Goal: Transaction & Acquisition: Purchase product/service

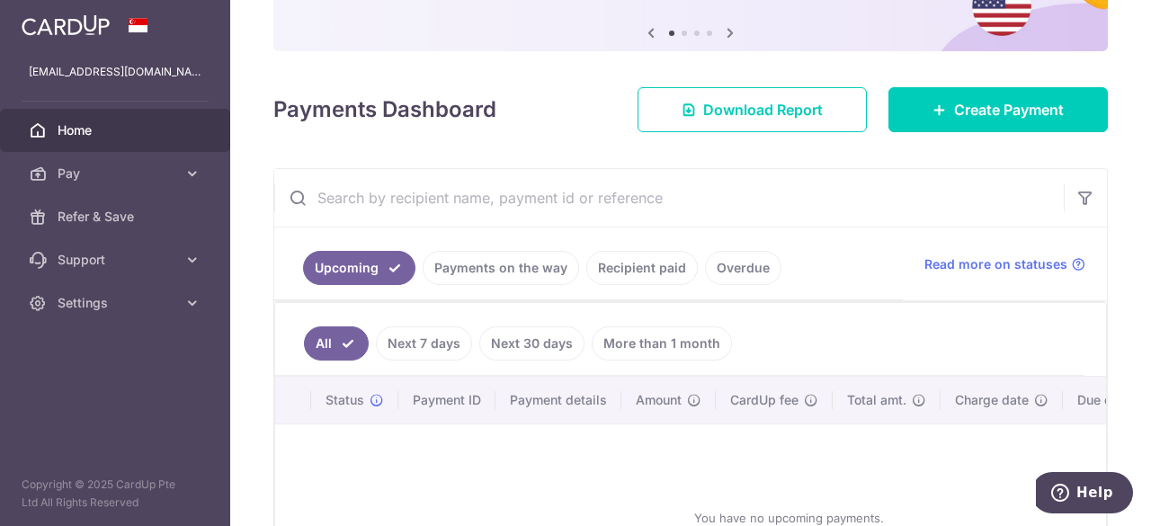
scroll to position [180, 0]
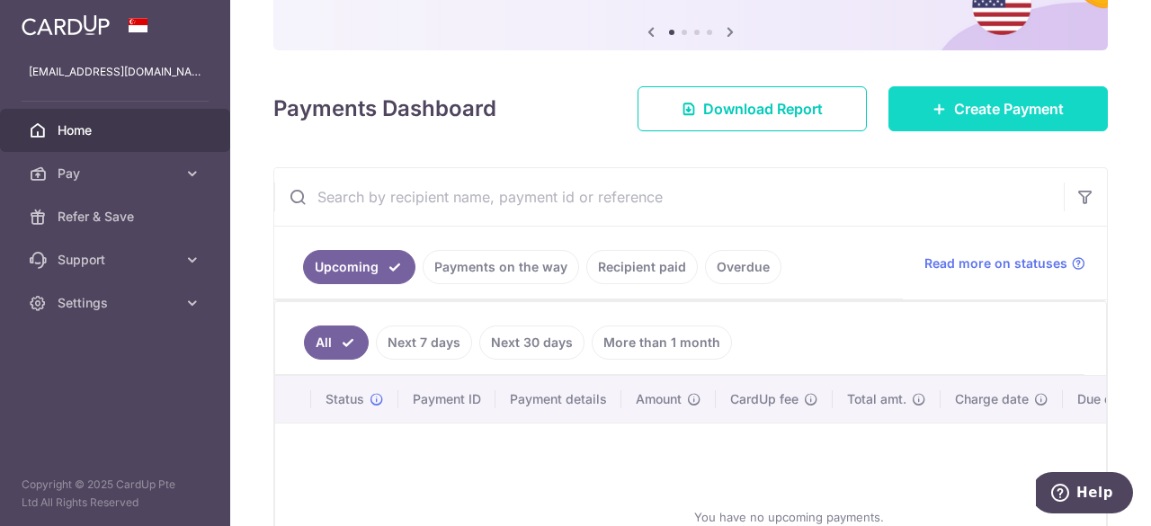
click at [897, 94] on link "Create Payment" at bounding box center [997, 108] width 219 height 45
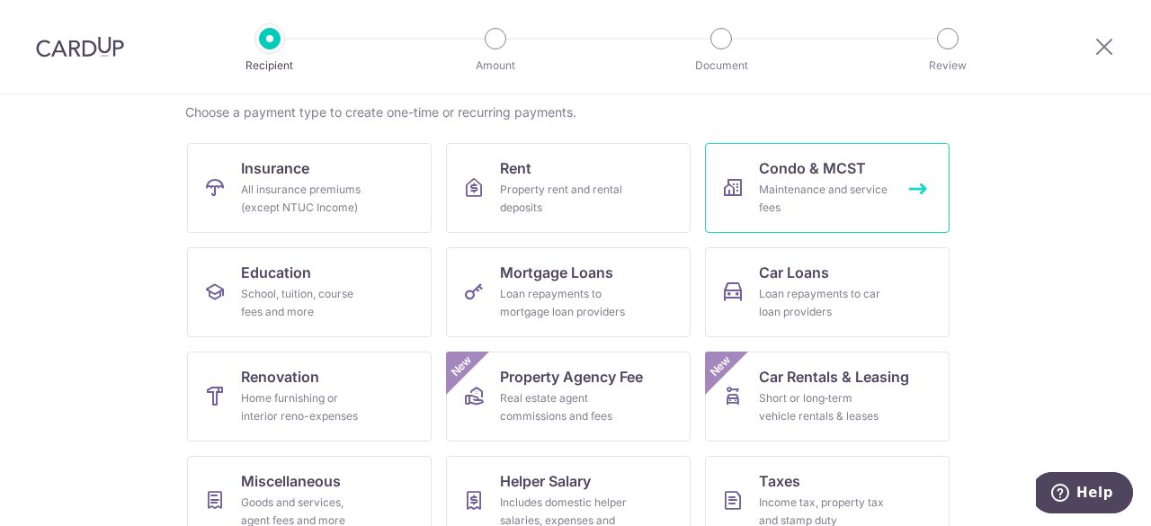
scroll to position [180, 0]
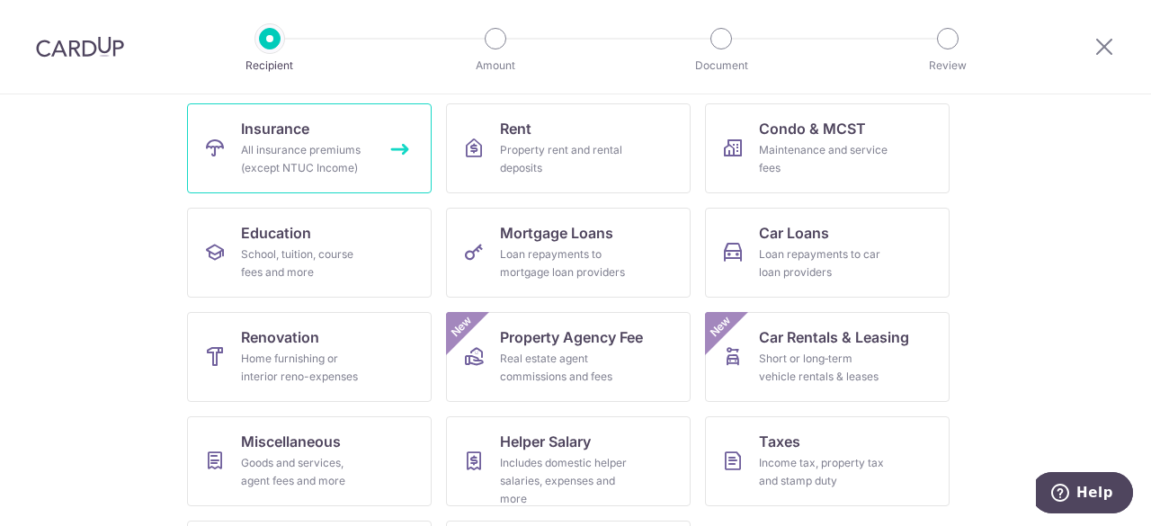
click at [297, 150] on div "All insurance premiums (except NTUC Income)" at bounding box center [305, 159] width 129 height 36
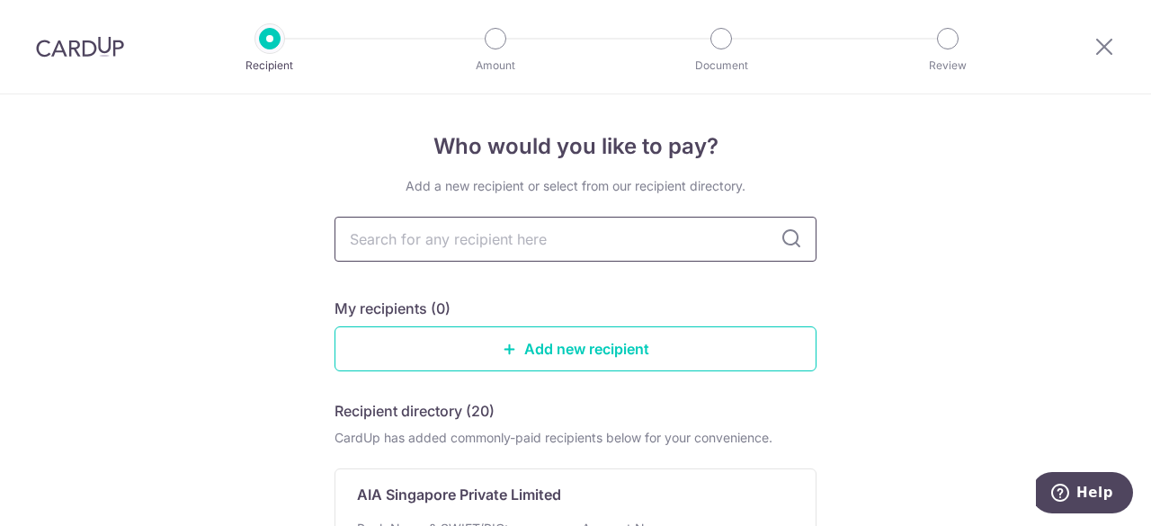
click at [532, 238] on input "text" at bounding box center [575, 239] width 482 height 45
type input "singlife"
click at [791, 237] on icon at bounding box center [791, 239] width 22 height 22
click at [556, 235] on input "singlife" at bounding box center [575, 239] width 482 height 45
type input "s"
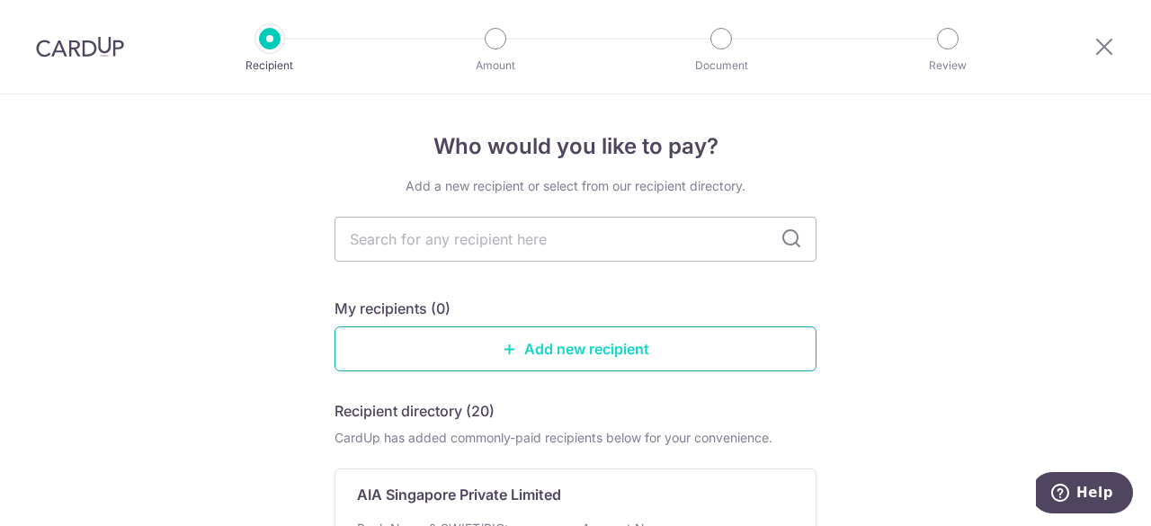
click at [489, 341] on link "Add new recipient" at bounding box center [575, 348] width 482 height 45
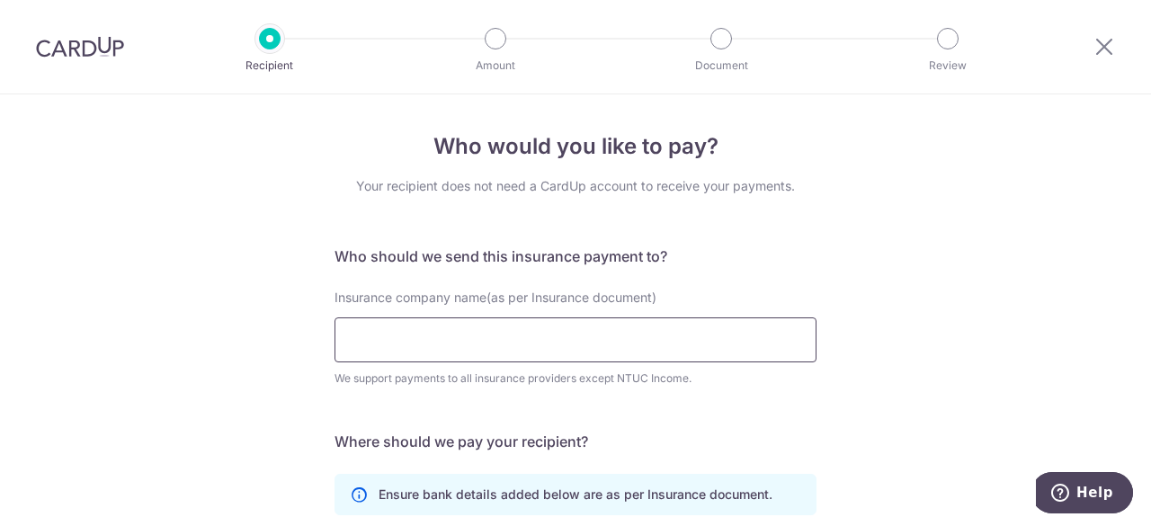
click at [503, 360] on input "Insurance company name(as per Insurance document)" at bounding box center [575, 339] width 482 height 45
type input "singlife"
click at [509, 411] on form "Who should we send this insurance payment to? Insurance company name(as per Ins…" at bounding box center [575, 520] width 482 height 550
click at [805, 256] on h5 "Who should we send this insurance payment to?" at bounding box center [575, 256] width 482 height 22
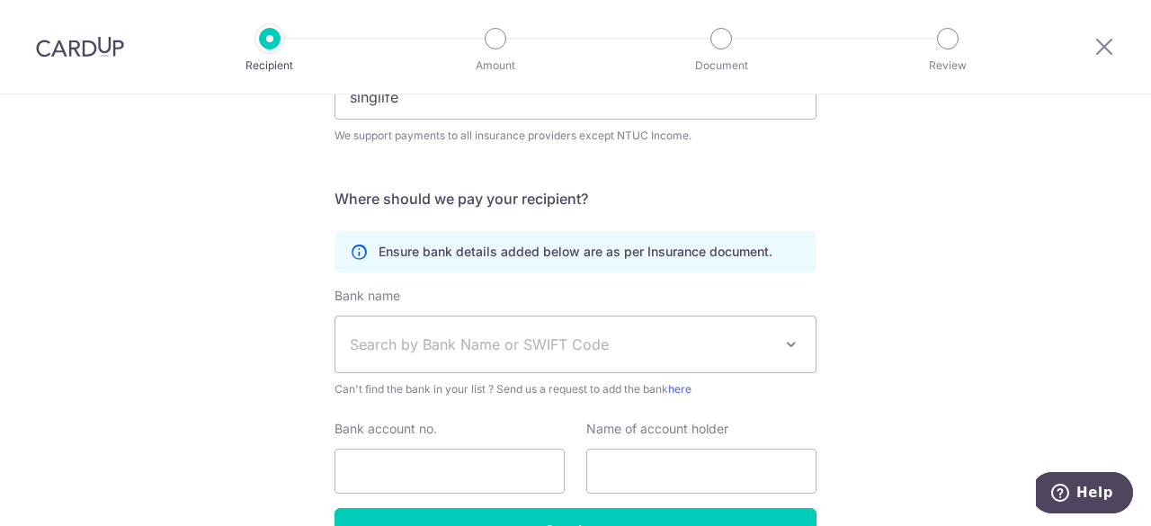
scroll to position [270, 0]
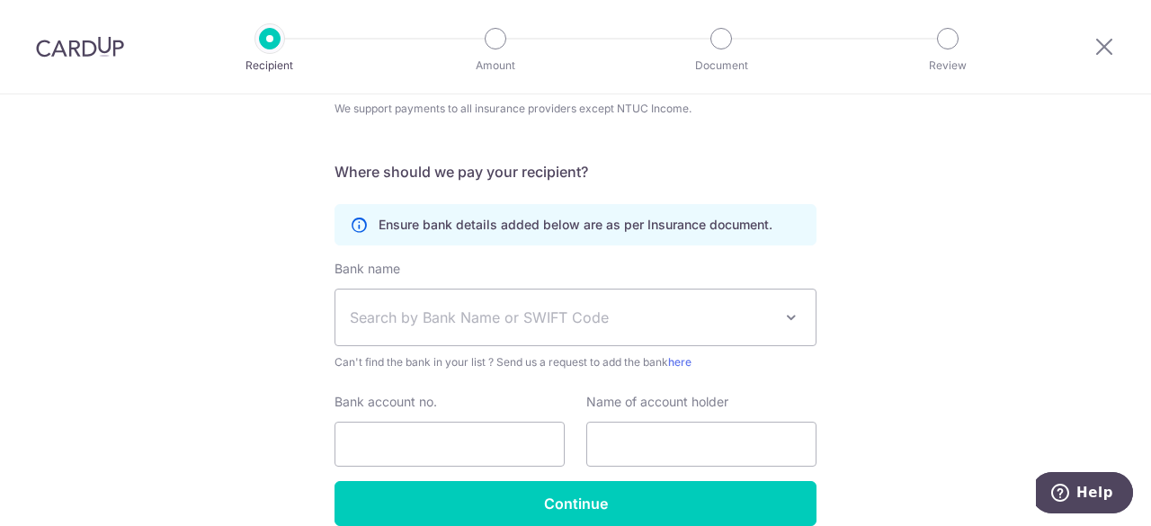
click at [726, 307] on span "Search by Bank Name or SWIFT Code" at bounding box center [575, 317] width 480 height 56
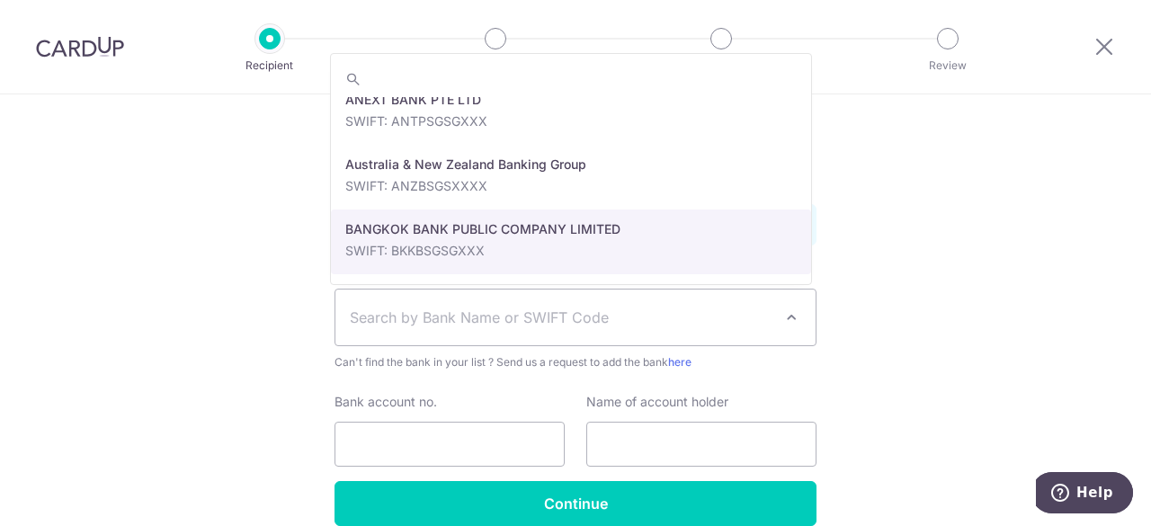
scroll to position [0, 0]
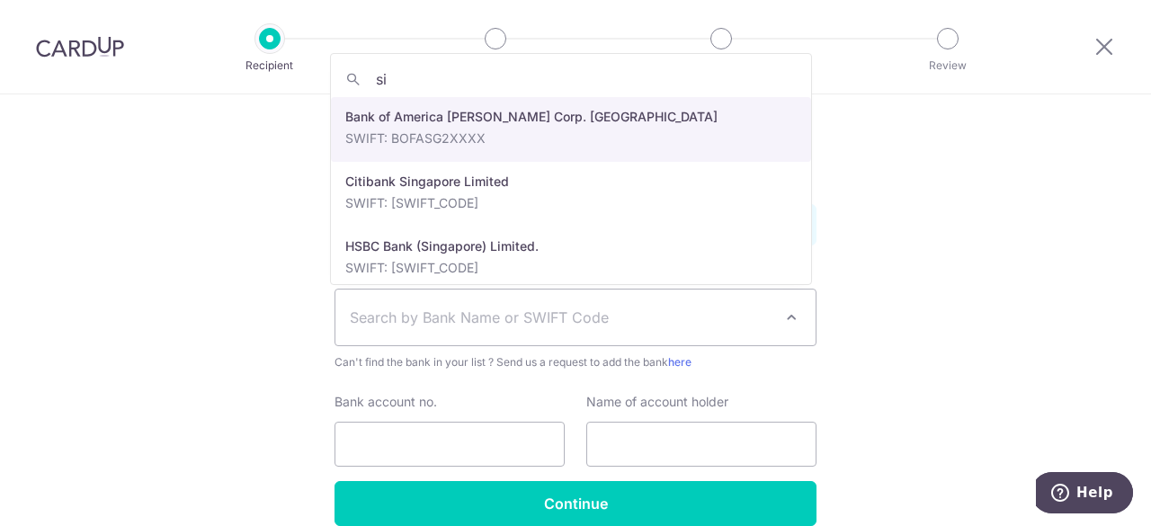
type input "s"
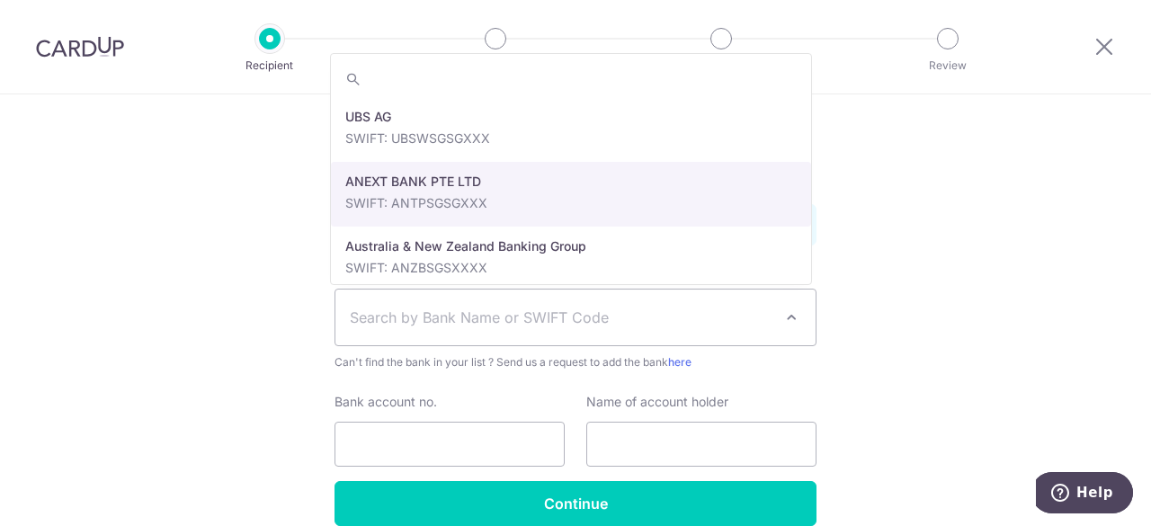
click at [1005, 264] on div "Who would you like to pay? Your recipient does not need a CardUp account to rec…" at bounding box center [575, 218] width 1151 height 786
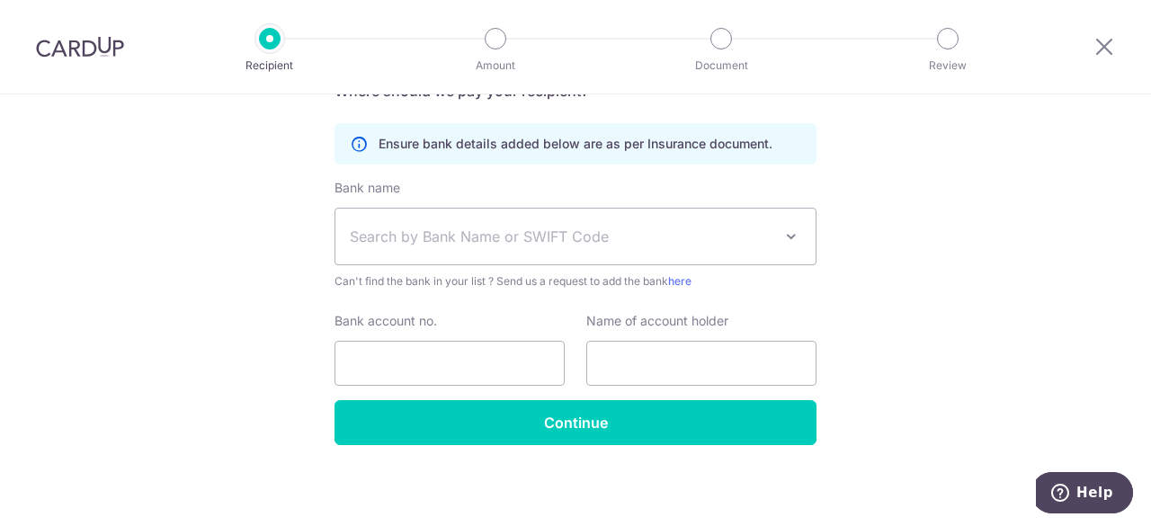
scroll to position [352, 0]
